Goal: Task Accomplishment & Management: Use online tool/utility

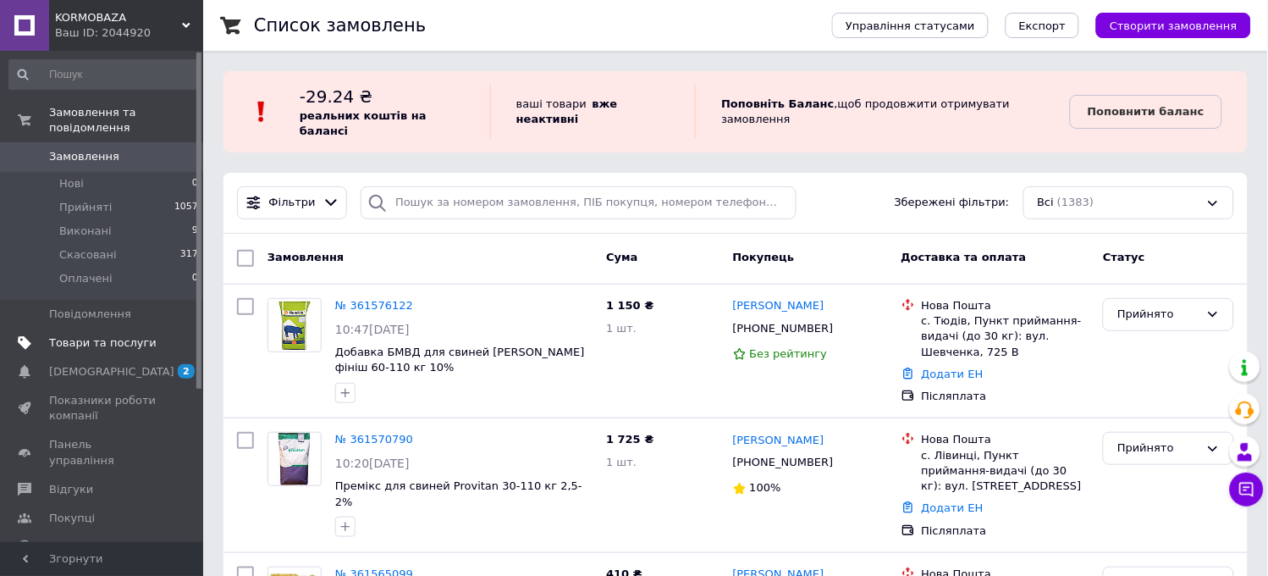
click at [107, 329] on link "Товари та послуги" at bounding box center [104, 343] width 208 height 29
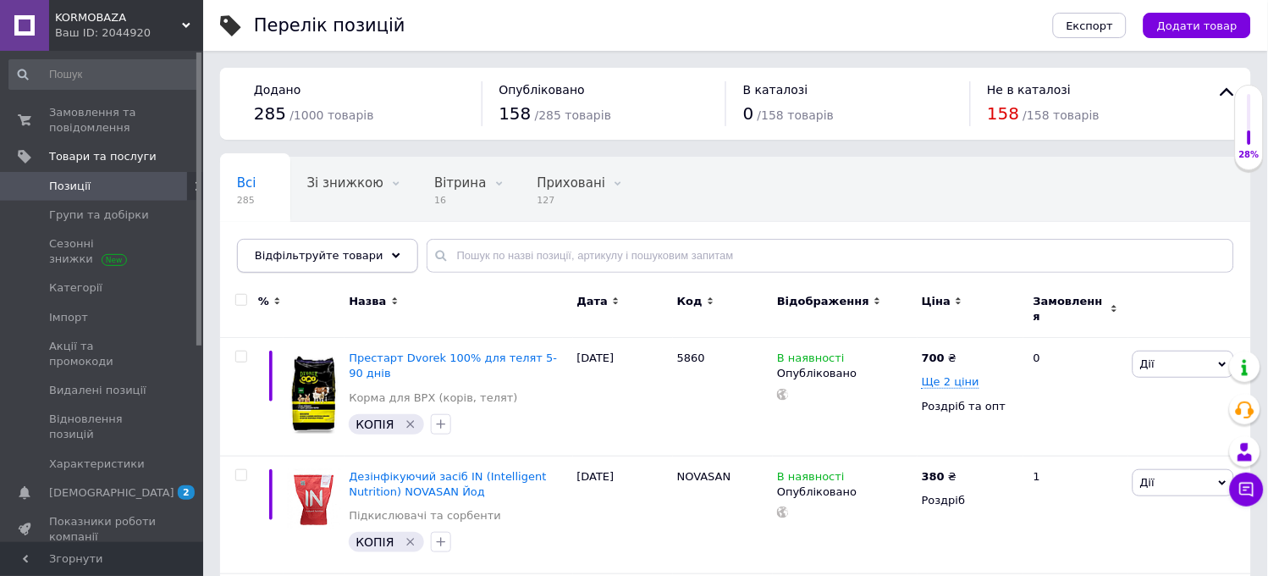
click at [340, 259] on span "Відфільтруйте товари" at bounding box center [319, 255] width 129 height 13
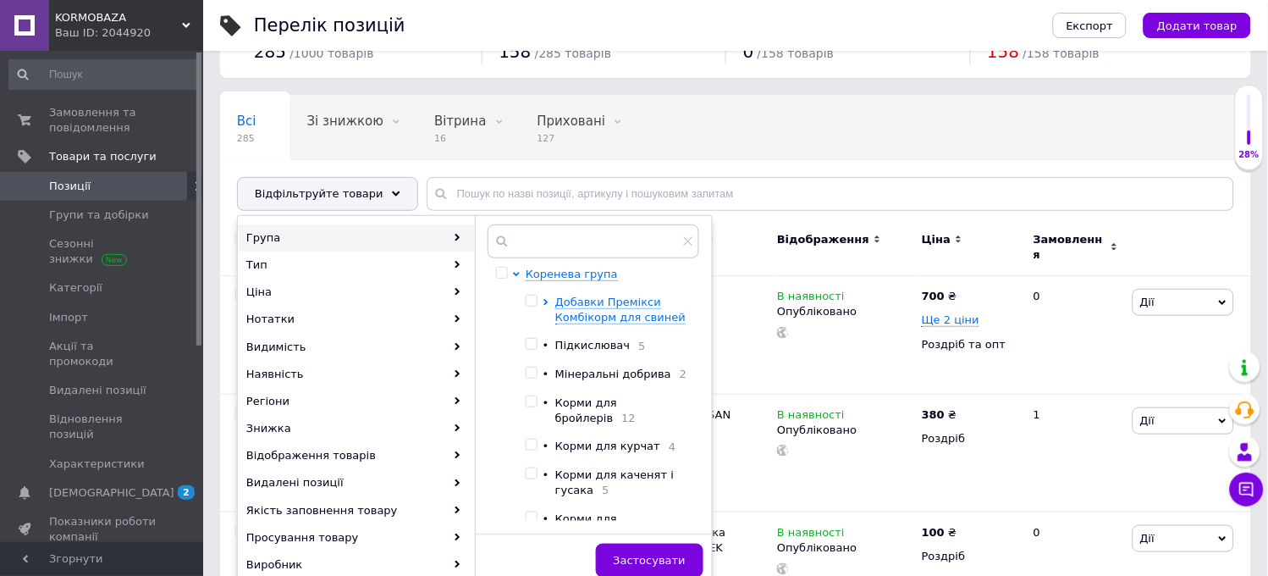
scroll to position [188, 0]
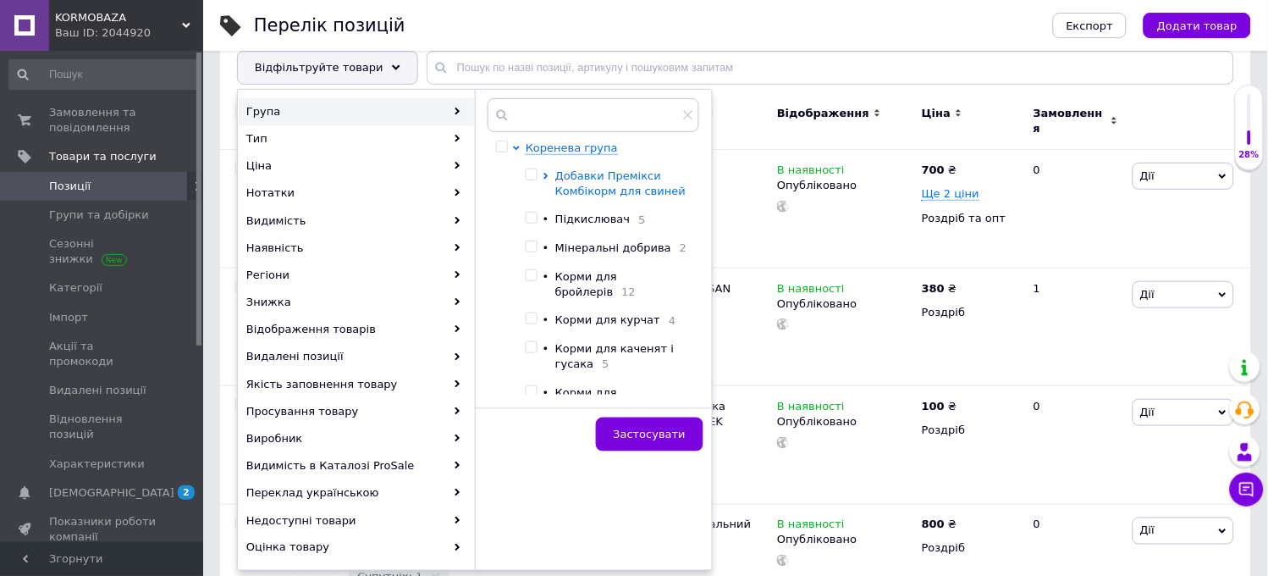
click at [616, 189] on span "Добавки Премікси Комбікорм для свиней" at bounding box center [620, 183] width 130 height 28
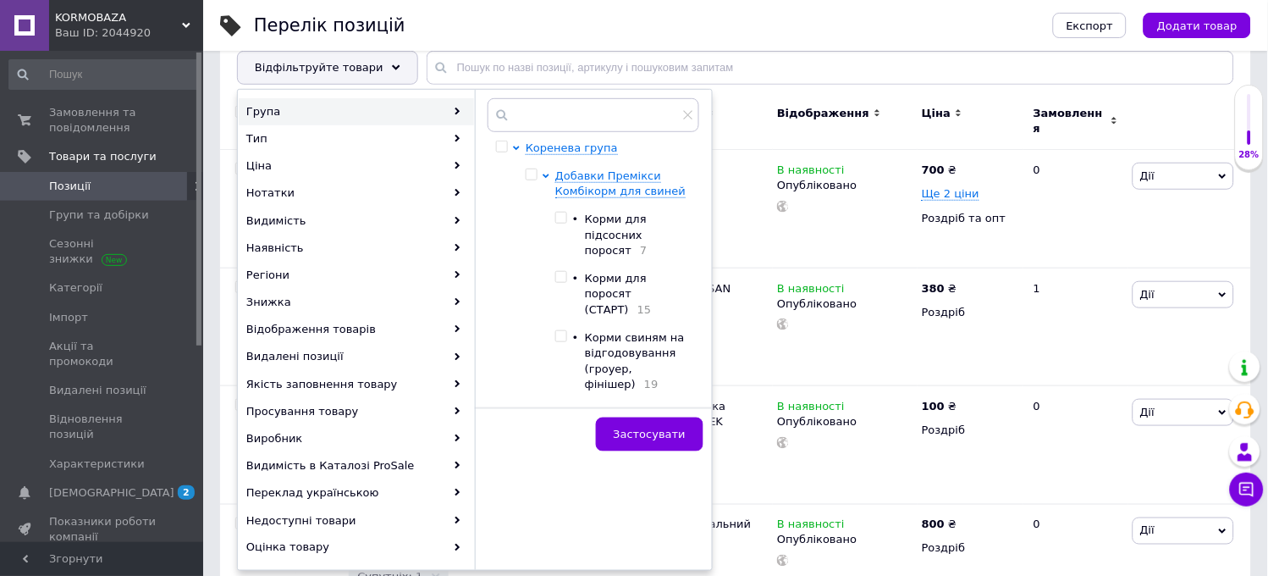
click at [565, 331] on input "checkbox" at bounding box center [560, 336] width 11 height 11
checkbox input "true"
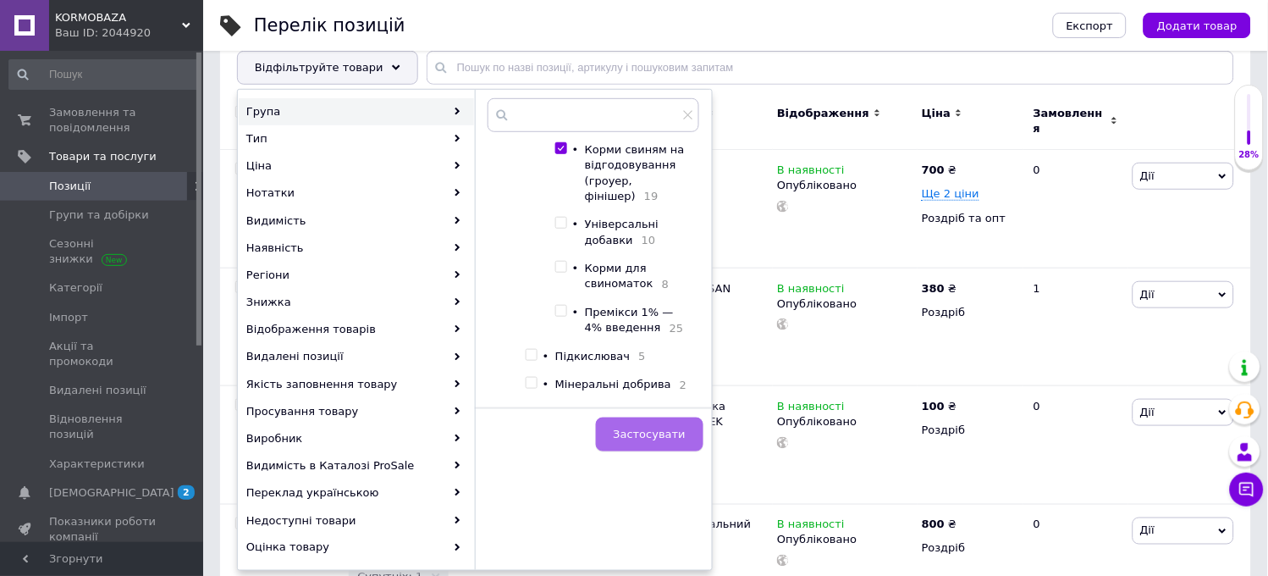
click at [656, 428] on span "Застосувати" at bounding box center [650, 434] width 72 height 13
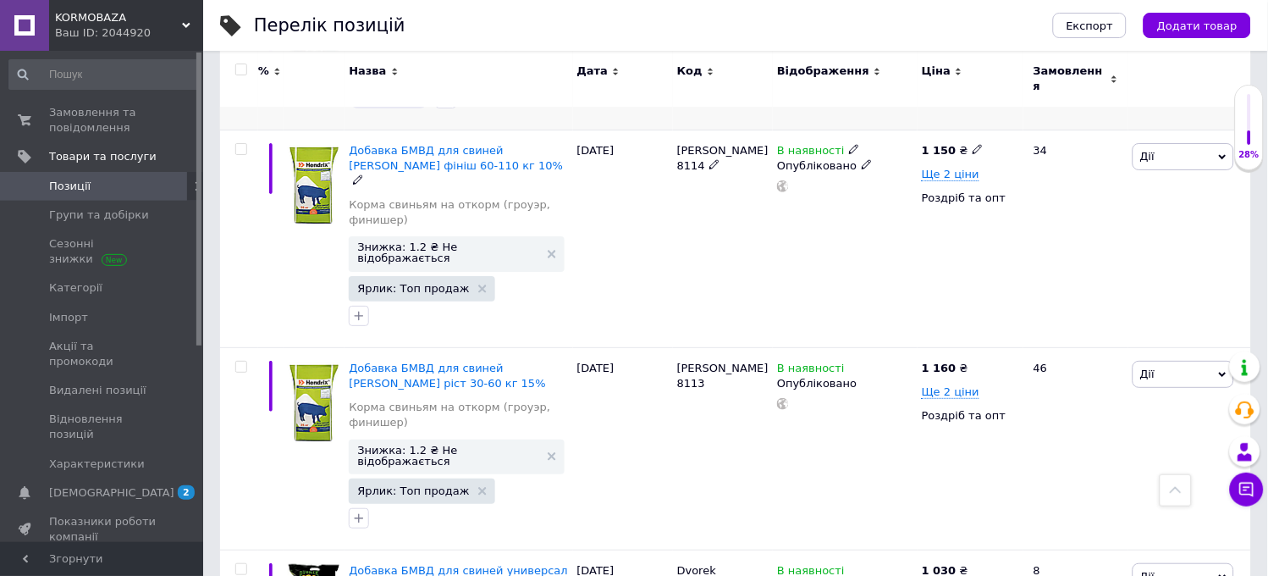
scroll to position [1317, 0]
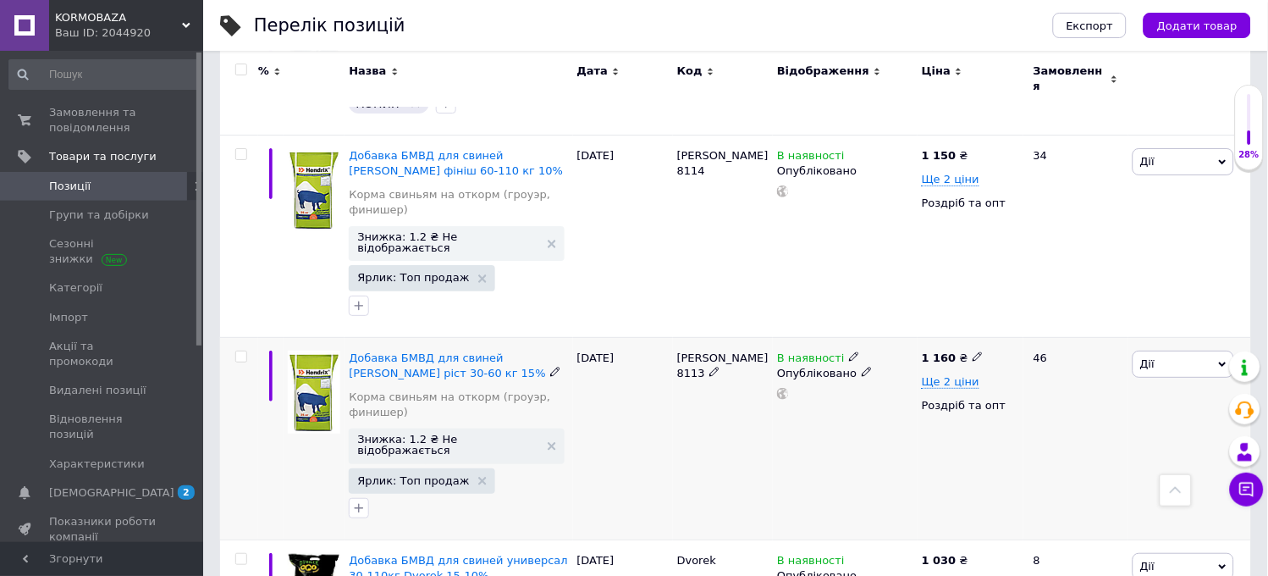
click at [1192, 351] on span "Дії" at bounding box center [1184, 364] width 102 height 27
click at [1064, 432] on li "Копіювати" at bounding box center [1121, 444] width 224 height 24
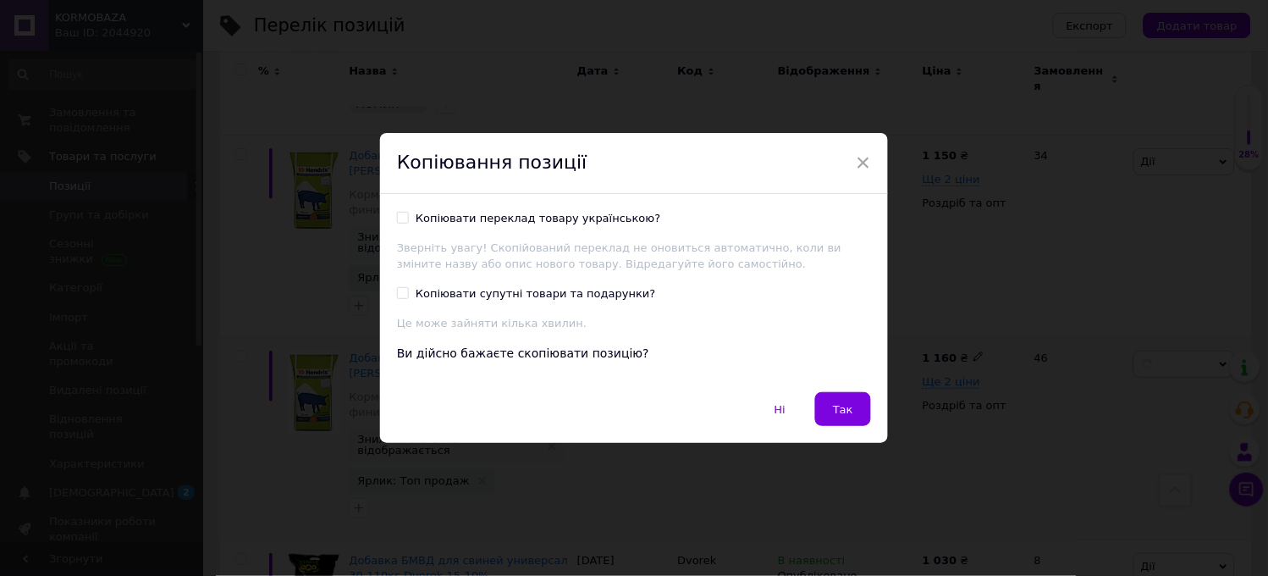
scroll to position [1273, 0]
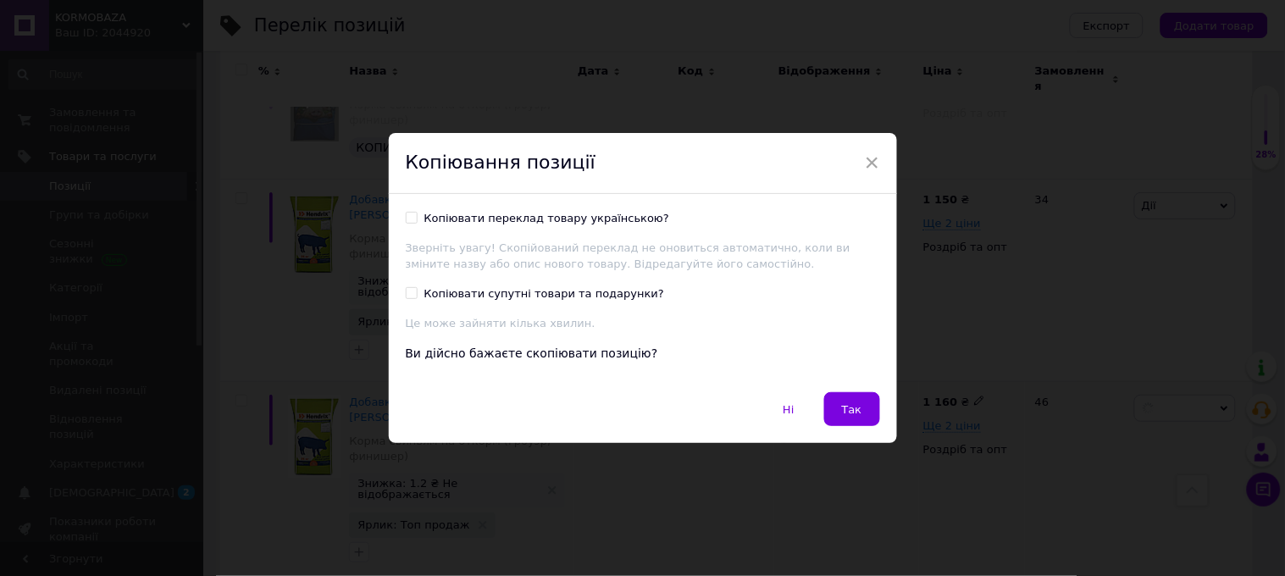
click at [409, 217] on input "Копіювати переклад товару українською?" at bounding box center [411, 217] width 11 height 11
checkbox input "true"
click at [401, 292] on div "Копіювати переклад товару українською? Зверніть увагу! Скопійований переклад не…" at bounding box center [643, 293] width 508 height 199
click at [410, 295] on input "Копіювати супутні товари та подарунки?" at bounding box center [411, 292] width 11 height 11
checkbox input "true"
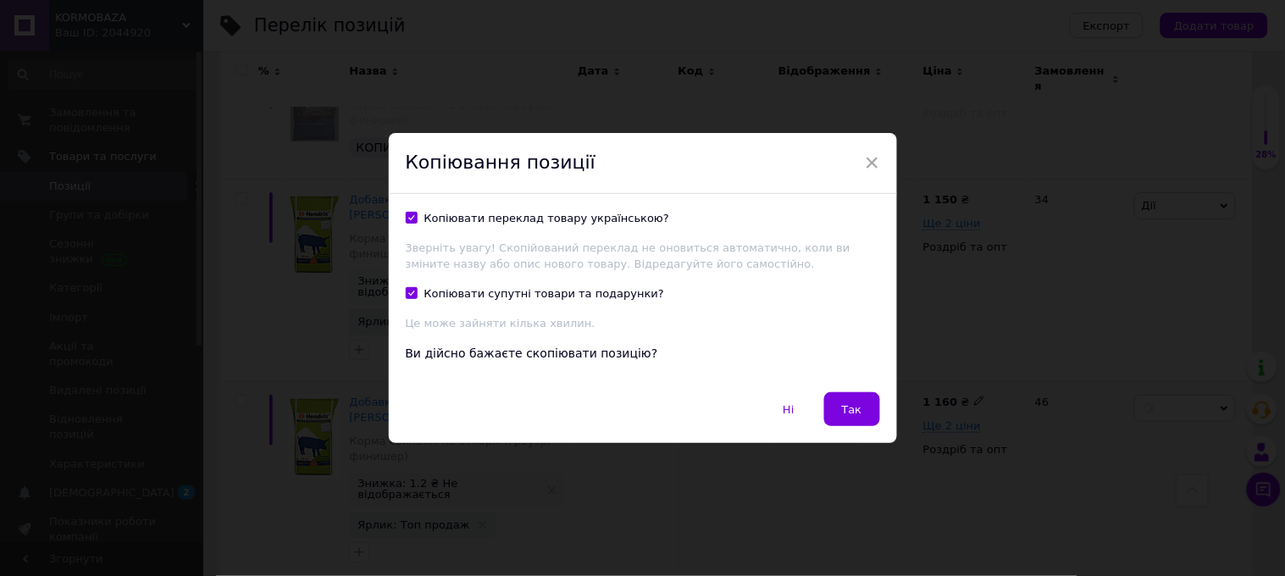
click at [849, 407] on span "Так" at bounding box center [852, 409] width 20 height 13
